Goal: Check status: Check status

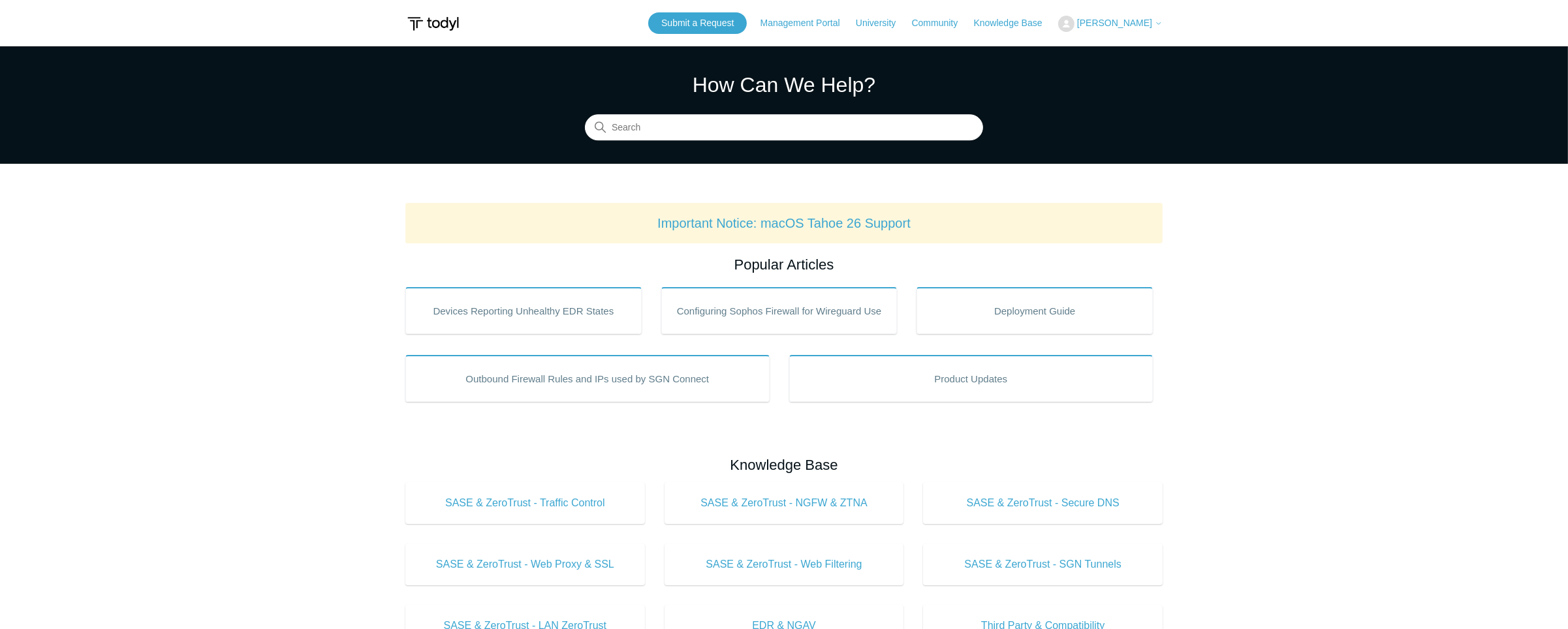
click at [1141, 21] on span "[PERSON_NAME]" at bounding box center [1114, 23] width 75 height 11
click at [1126, 50] on link "My Support Requests" at bounding box center [1122, 51] width 127 height 23
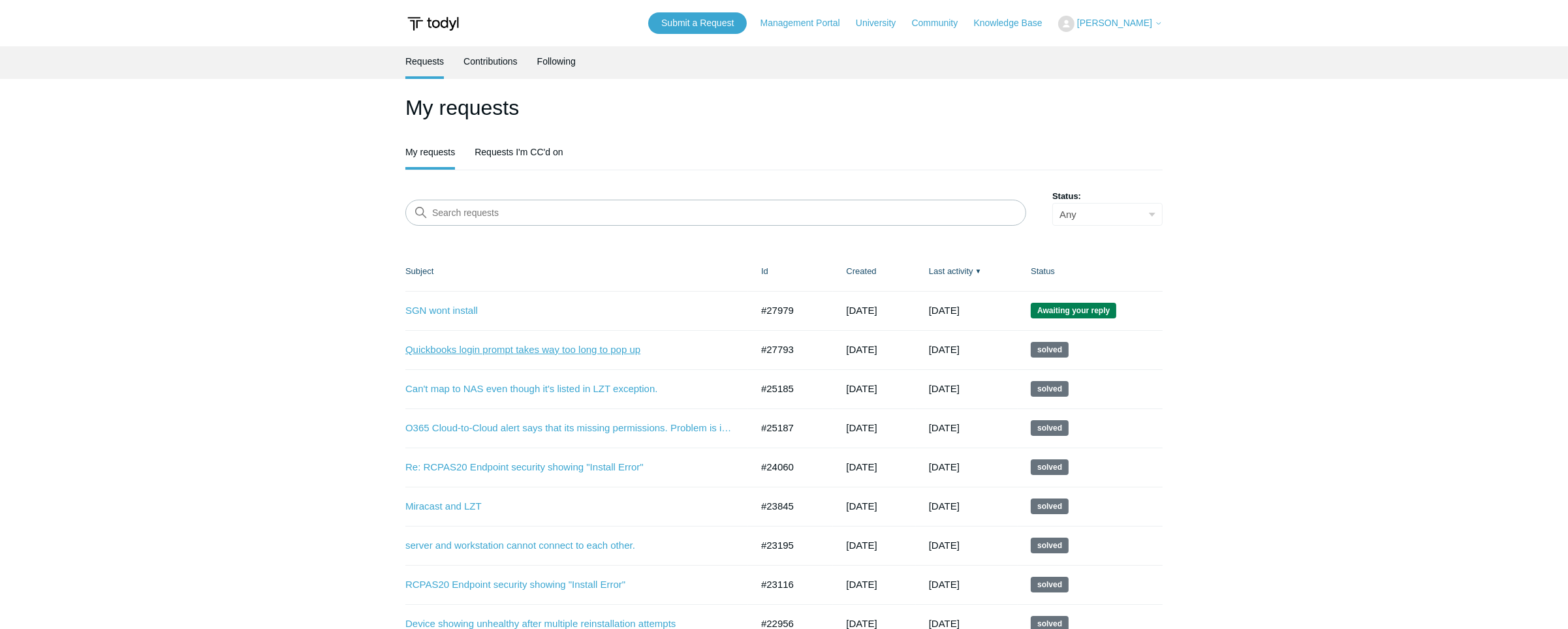
click at [457, 354] on link "Quickbooks login prompt takes way too long to pop up" at bounding box center [568, 350] width 326 height 15
click at [433, 309] on link "SGN wont install" at bounding box center [568, 311] width 326 height 15
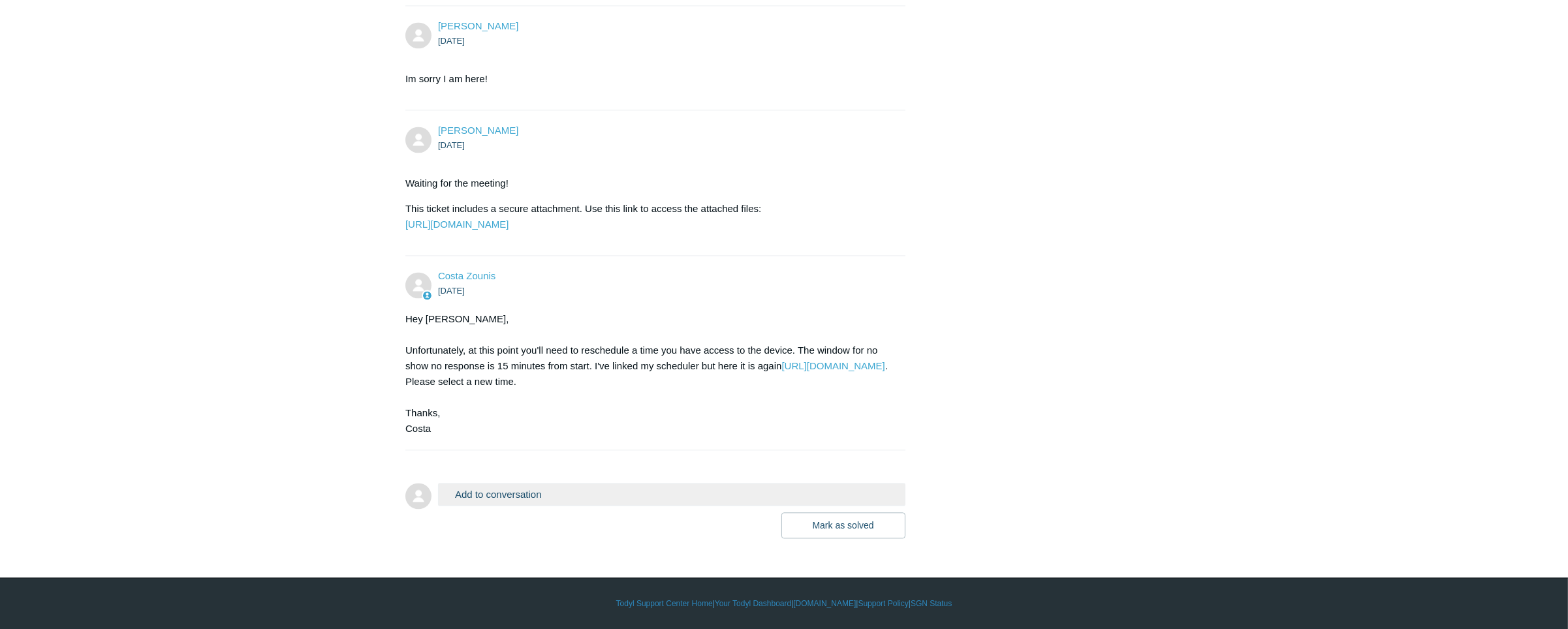
scroll to position [5042, 0]
click at [781, 371] on link "https://scheduler.zoom.us/costa-todyl/30-minutes" at bounding box center [832, 366] width 103 height 11
